Goal: Transaction & Acquisition: Book appointment/travel/reservation

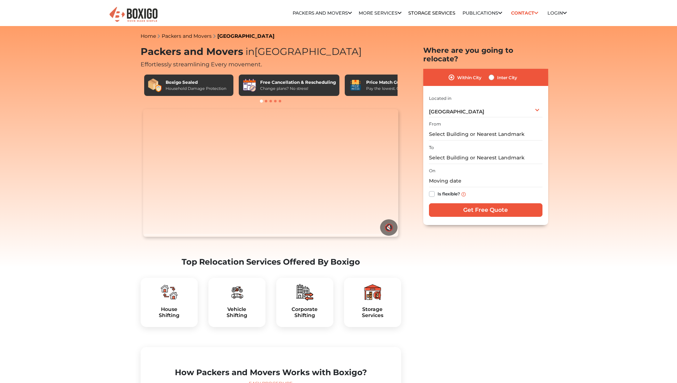
click at [140, 8] on img at bounding box center [134, 14] width 50 height 17
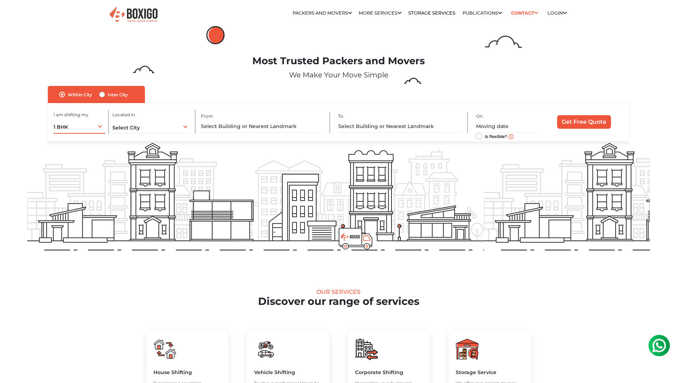
click at [96, 125] on div "1 BHK 1 BHK 2 BHK 3 BHK 3 + BHK FEW ITEMS" at bounding box center [80, 126] width 52 height 15
click at [108, 94] on label "Inter City" at bounding box center [118, 94] width 20 height 9
click at [104, 94] on input "Inter City" at bounding box center [102, 93] width 6 height 7
radio input "true"
